Goal: Transaction & Acquisition: Purchase product/service

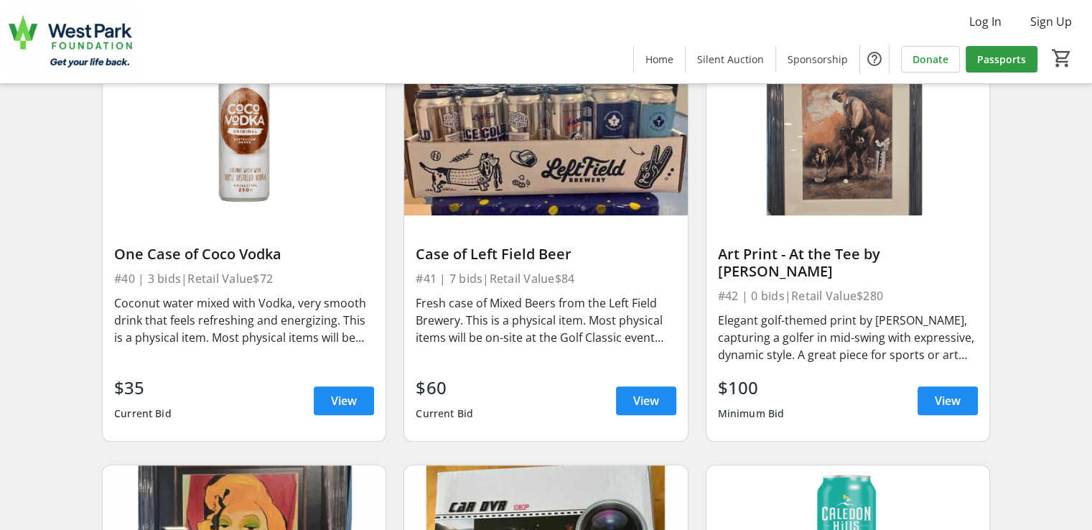
scroll to position [5817, 0]
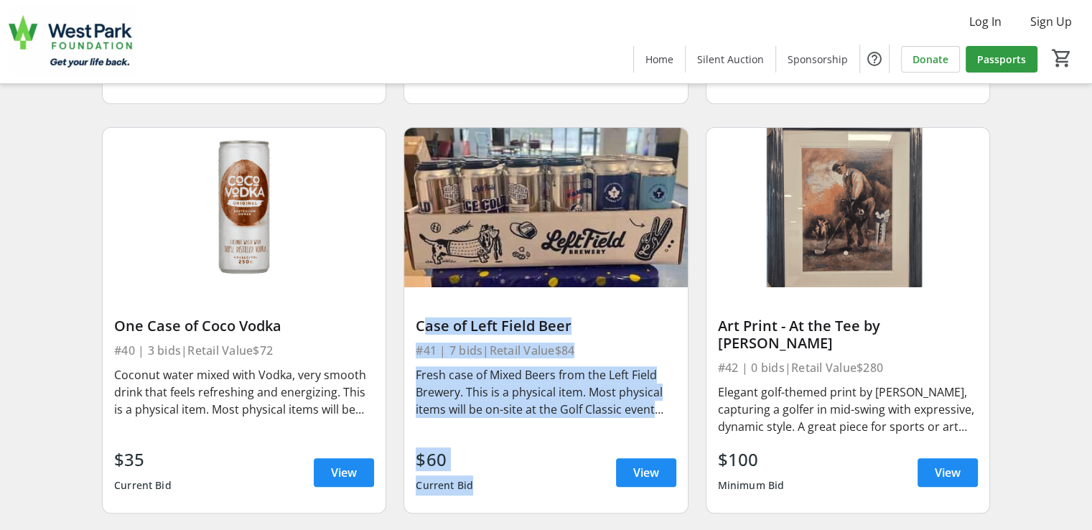
drag, startPoint x: 419, startPoint y: 337, endPoint x: 524, endPoint y: 483, distance: 179.7
click at [524, 483] on div "Case of Left Field Beer #41 | 7 bids | Retail Value $84 Fresh case of Mixed Bee…" at bounding box center [545, 399] width 283 height 225
copy div "Case of Left Field Beer #41 | 7 bids | Retail Value $84 Fresh case of Mixed Bee…"
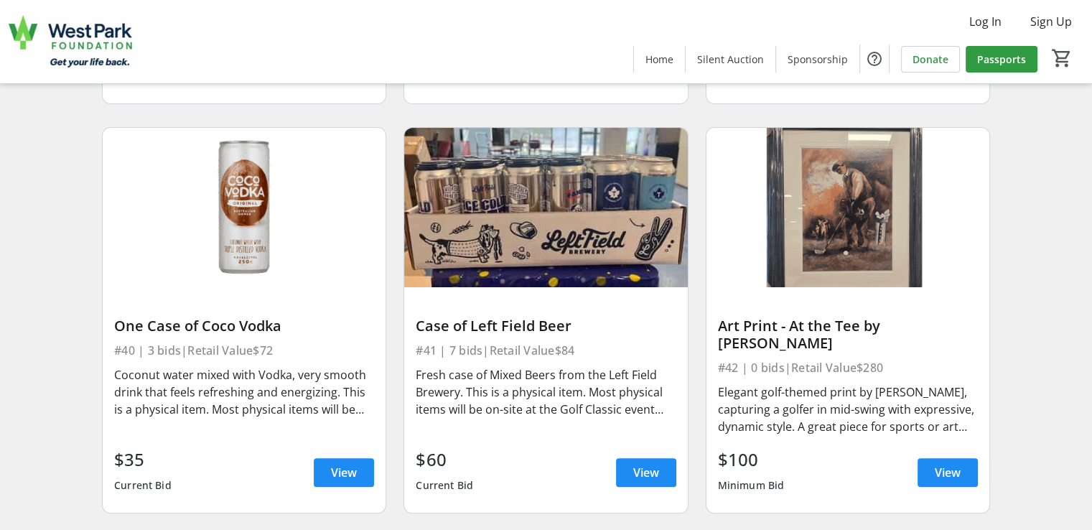
click at [823, 447] on div "$100 Minimum Bid View" at bounding box center [848, 473] width 260 height 52
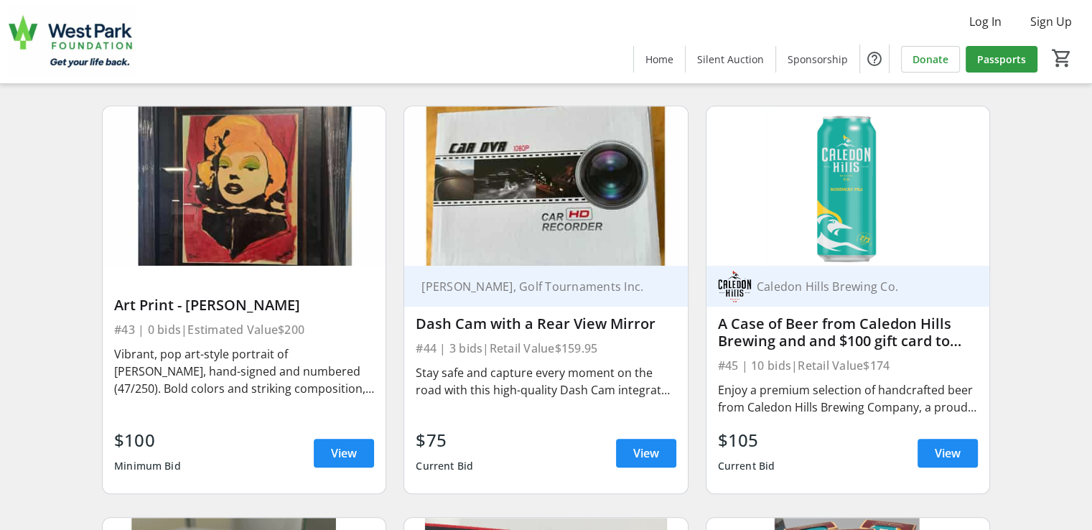
click at [931, 335] on div "A Case of Beer from Caledon Hills Brewing and and $100 gift card to their Brew …" at bounding box center [848, 332] width 260 height 34
click at [936, 436] on span at bounding box center [948, 453] width 60 height 34
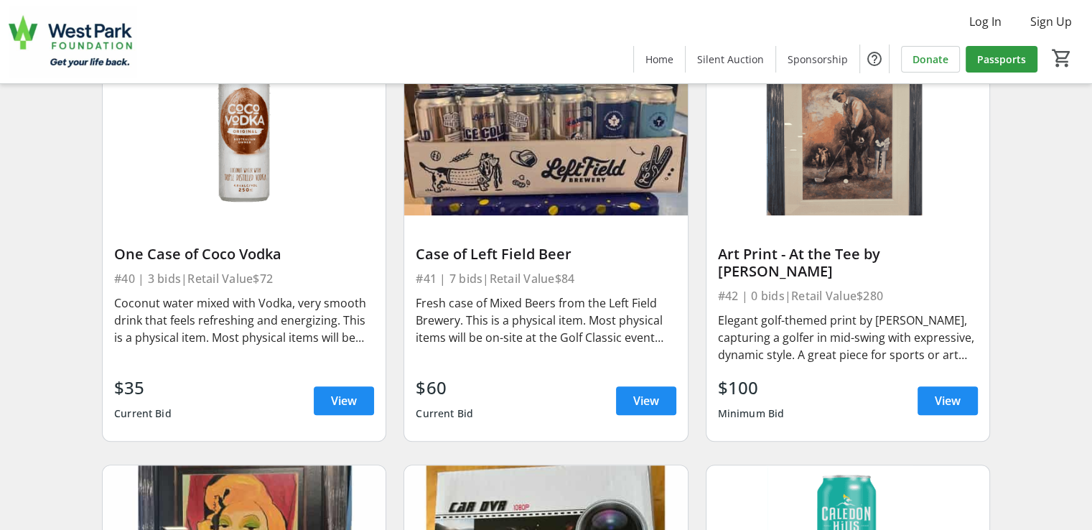
scroll to position [6319, 0]
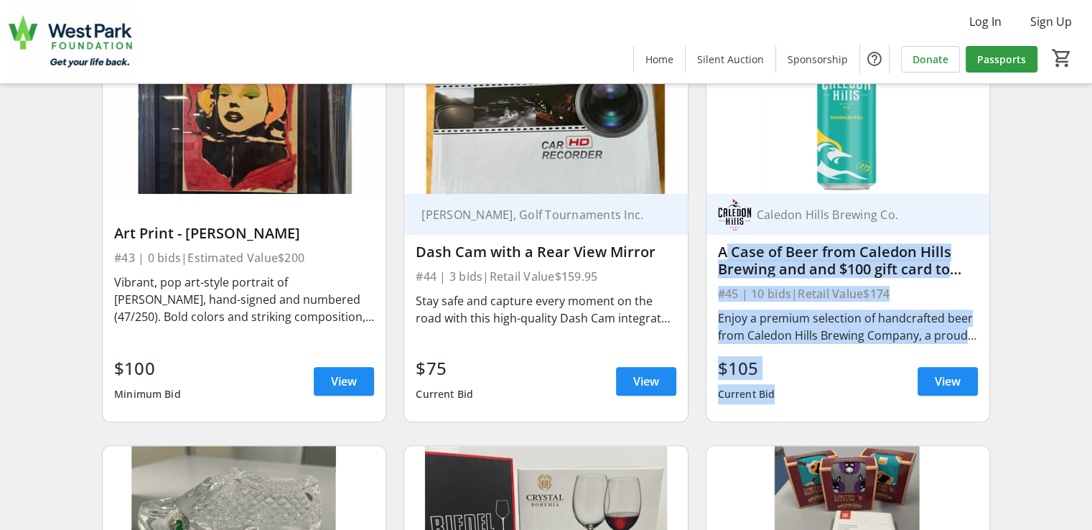
drag, startPoint x: 717, startPoint y: 244, endPoint x: 777, endPoint y: 374, distance: 143.3
click at [780, 377] on div "Caledon Hills Brewing Co. A Case of Beer from Caledon Hills Brewing and and $10…" at bounding box center [848, 308] width 283 height 228
copy div "A Case of Beer from Caledon Hills Brewing and and $100 gift card to their Brew …"
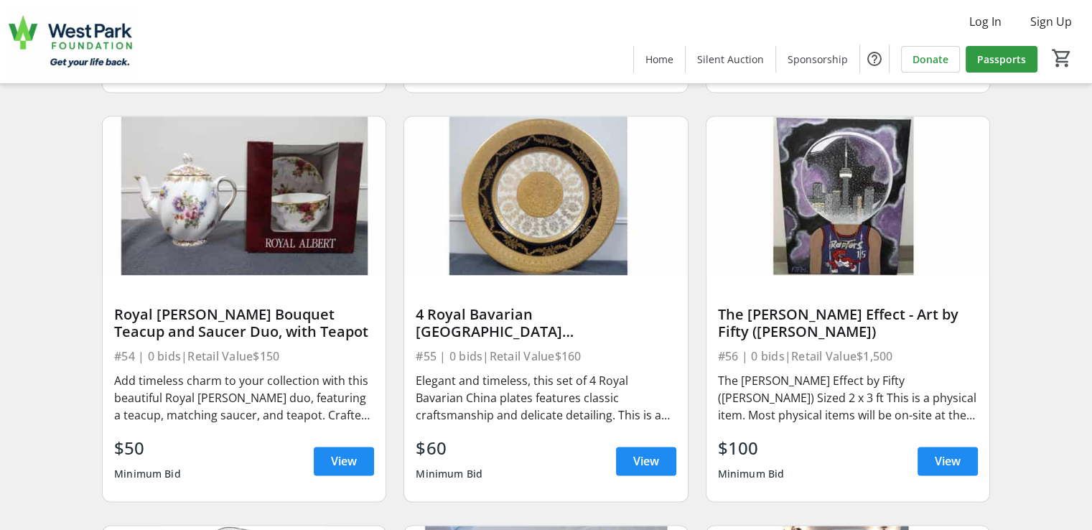
scroll to position [7397, 0]
